Goal: Check status: Check status

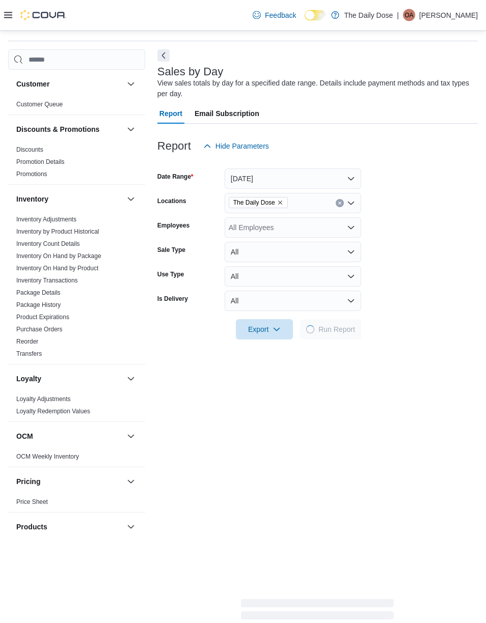
scroll to position [34, 0]
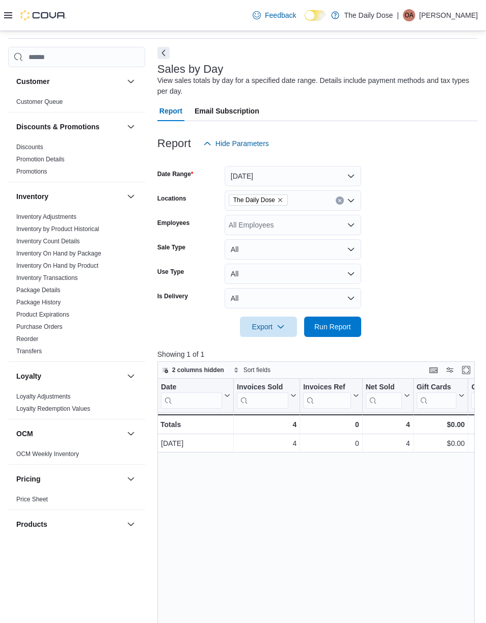
click at [346, 169] on button "[DATE]" at bounding box center [293, 176] width 136 height 20
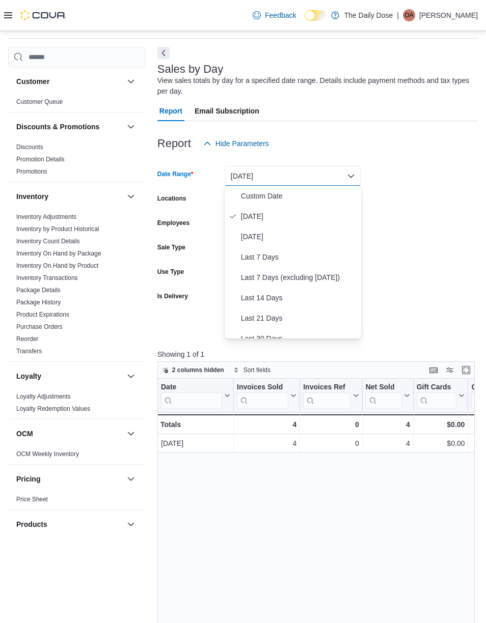
click at [320, 237] on span "[DATE]" at bounding box center [299, 237] width 116 height 12
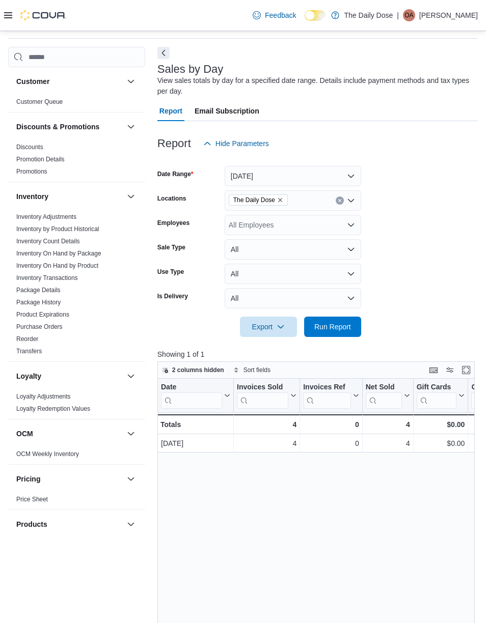
click at [345, 321] on span "Run Report" at bounding box center [332, 327] width 45 height 20
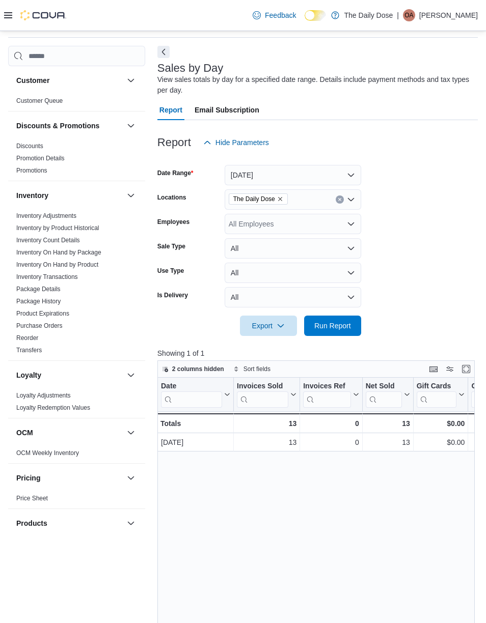
click at [344, 173] on button "[DATE]" at bounding box center [293, 175] width 136 height 20
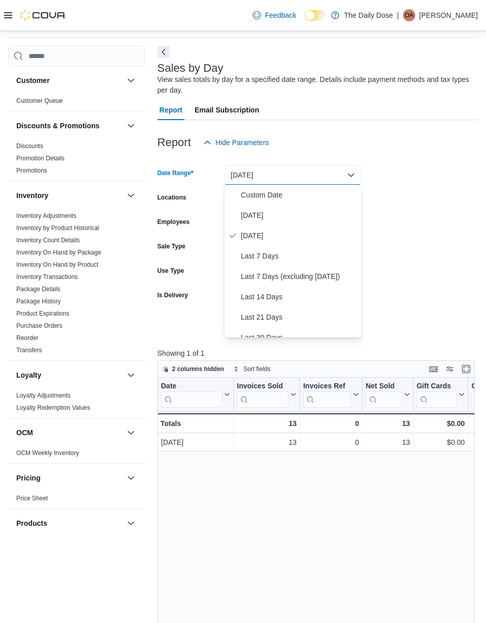
scroll to position [0, 0]
click at [322, 250] on span "Last 7 Days" at bounding box center [299, 256] width 116 height 12
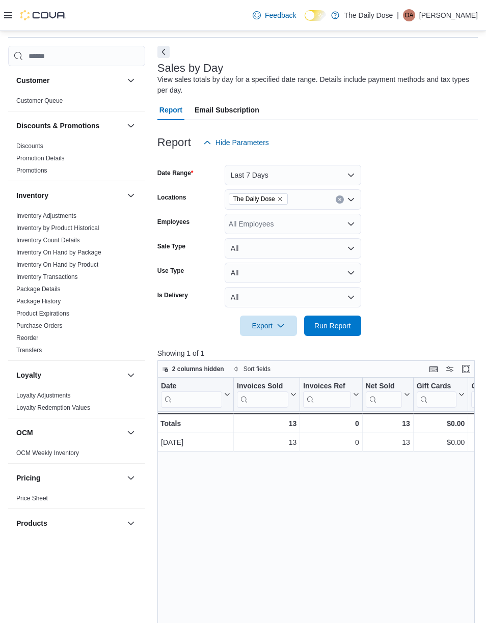
click at [348, 170] on button "Last 7 Days" at bounding box center [293, 175] width 136 height 20
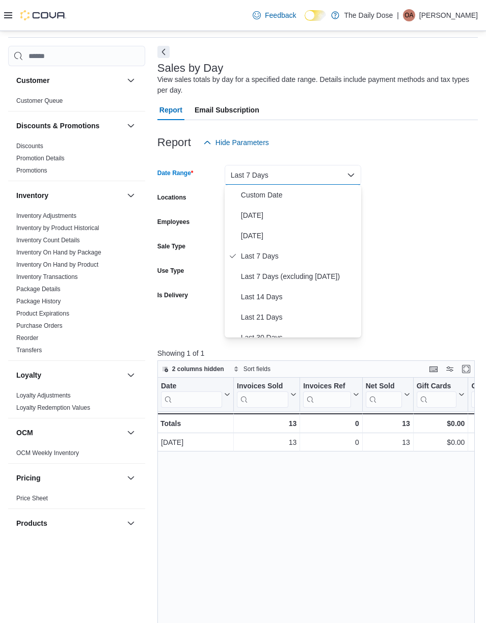
click at [336, 215] on span "[DATE]" at bounding box center [299, 215] width 116 height 12
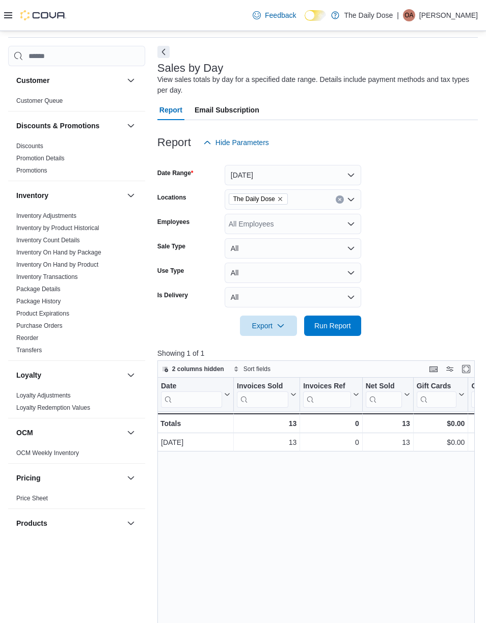
click at [338, 324] on span "Run Report" at bounding box center [332, 326] width 37 height 10
click at [427, 364] on span at bounding box center [433, 369] width 12 height 12
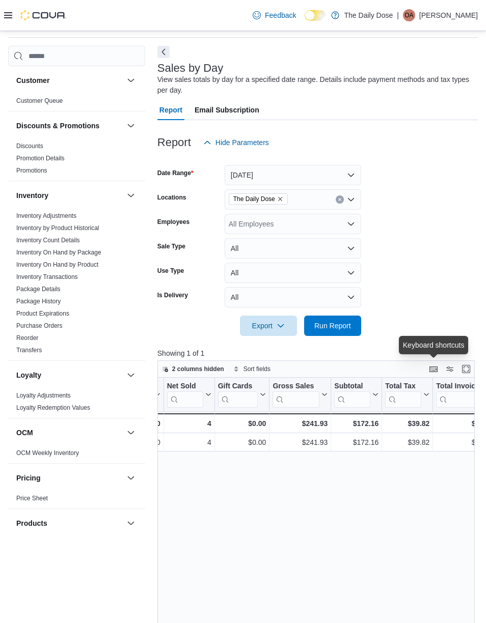
scroll to position [0, 198]
click at [14, 15] on div at bounding box center [35, 15] width 62 height 10
click at [11, 7] on div at bounding box center [35, 15] width 62 height 31
click at [15, 11] on div at bounding box center [35, 15] width 62 height 10
click at [16, 10] on div at bounding box center [35, 15] width 62 height 31
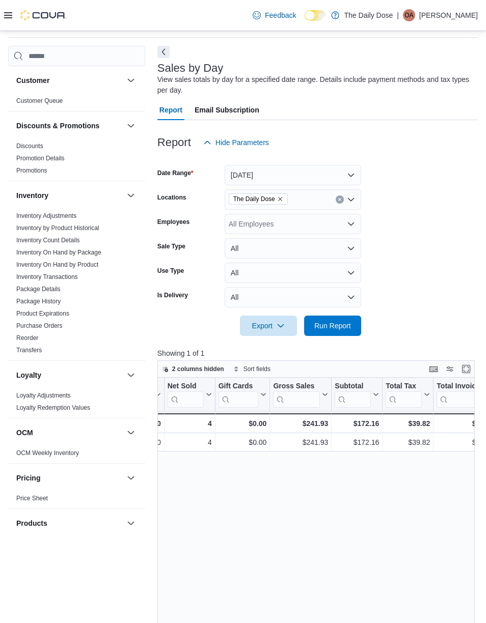
click at [20, 20] on img at bounding box center [43, 15] width 46 height 10
click at [21, 14] on img at bounding box center [43, 15] width 46 height 10
click at [7, 8] on div at bounding box center [35, 15] width 62 height 31
click at [6, 8] on div at bounding box center [35, 15] width 62 height 31
click at [18, 11] on div at bounding box center [35, 15] width 62 height 10
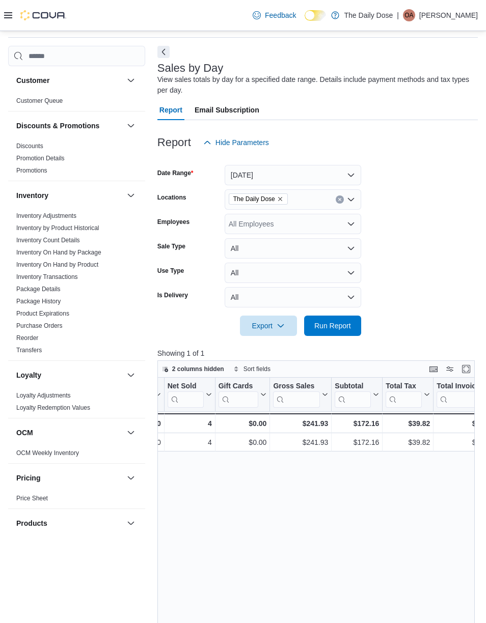
click at [15, 10] on div at bounding box center [35, 15] width 62 height 31
click at [7, 9] on div at bounding box center [35, 15] width 62 height 31
click at [11, 16] on icon at bounding box center [8, 15] width 8 height 8
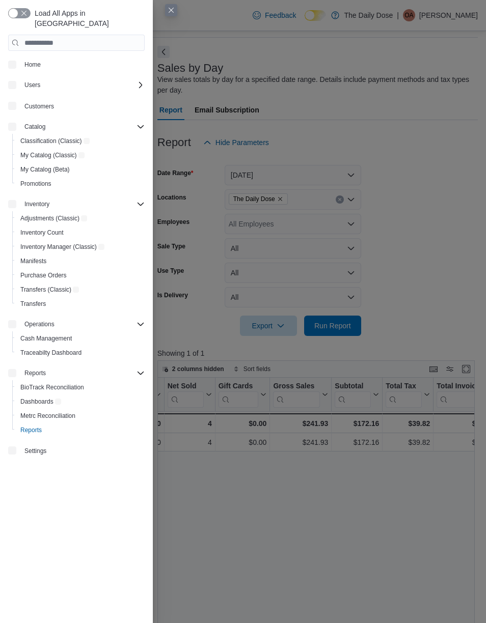
click at [10, 16] on icon at bounding box center [8, 15] width 8 height 6
